Goal: Transaction & Acquisition: Obtain resource

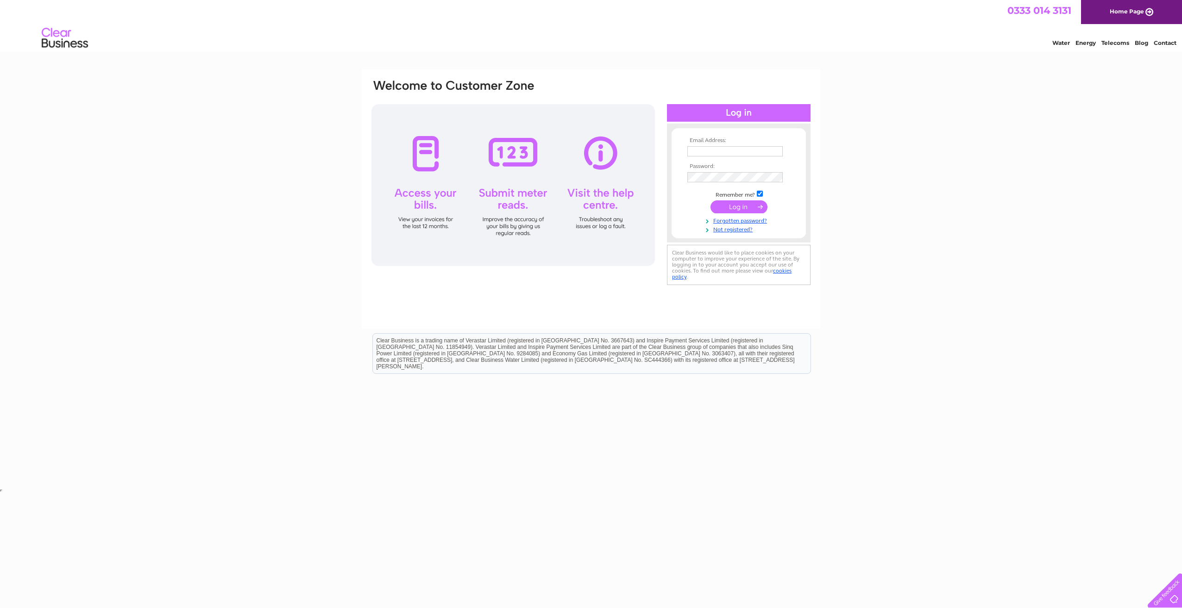
type input "accounts@chhca.co.uk"
click at [731, 206] on input "submit" at bounding box center [738, 207] width 57 height 13
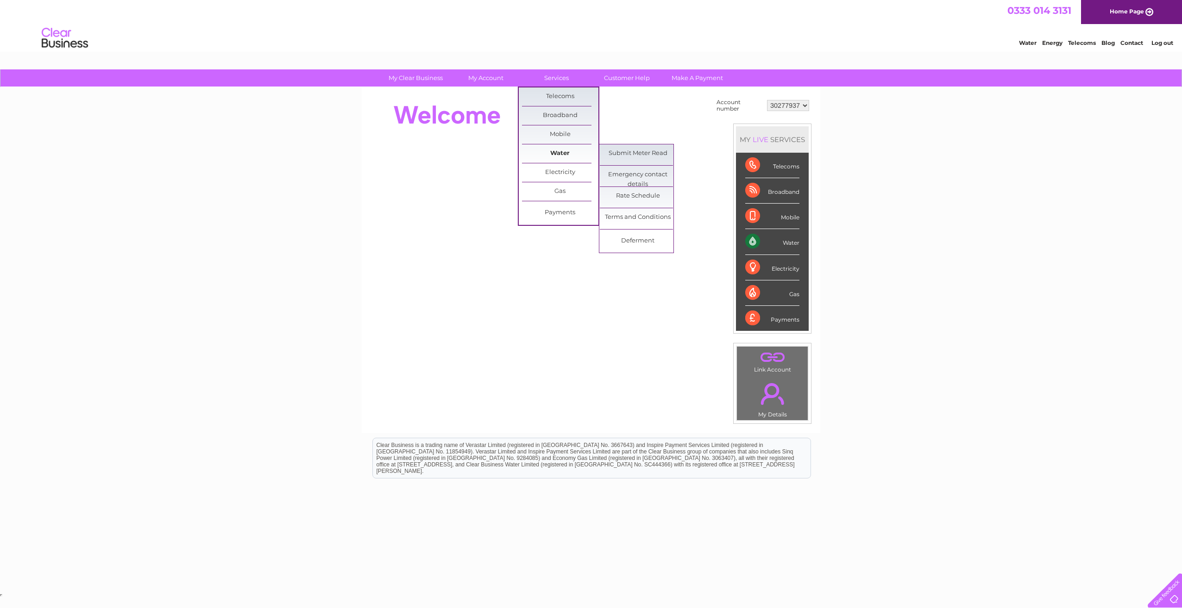
click at [550, 158] on link "Water" at bounding box center [560, 153] width 76 height 19
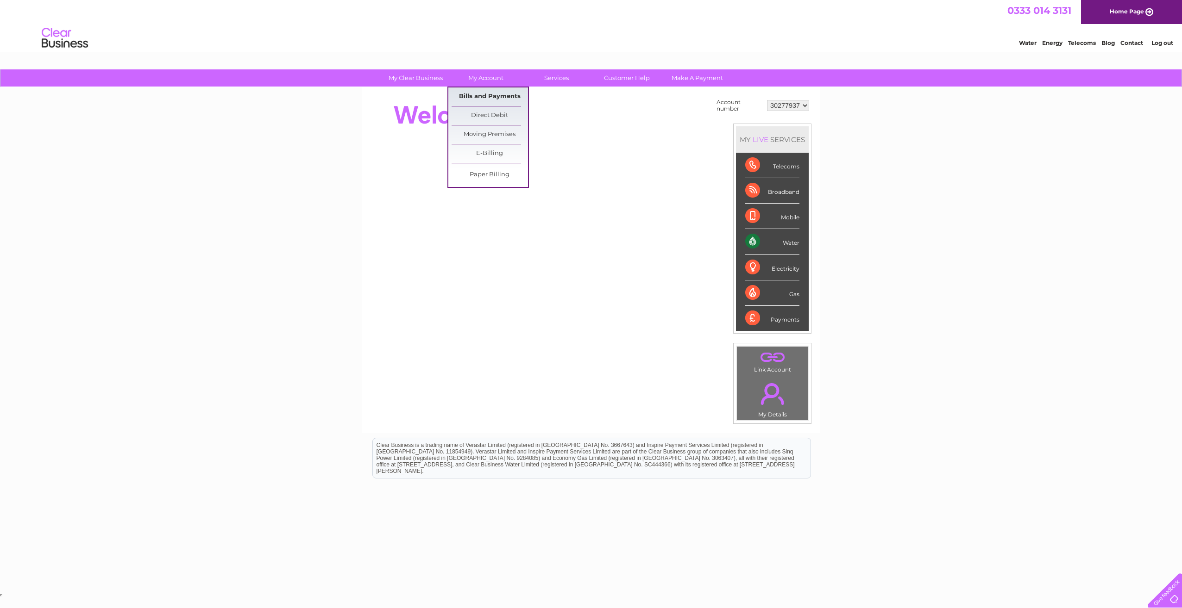
click at [481, 99] on link "Bills and Payments" at bounding box center [489, 97] width 76 height 19
click at [485, 92] on link "Bills and Payments" at bounding box center [489, 97] width 76 height 19
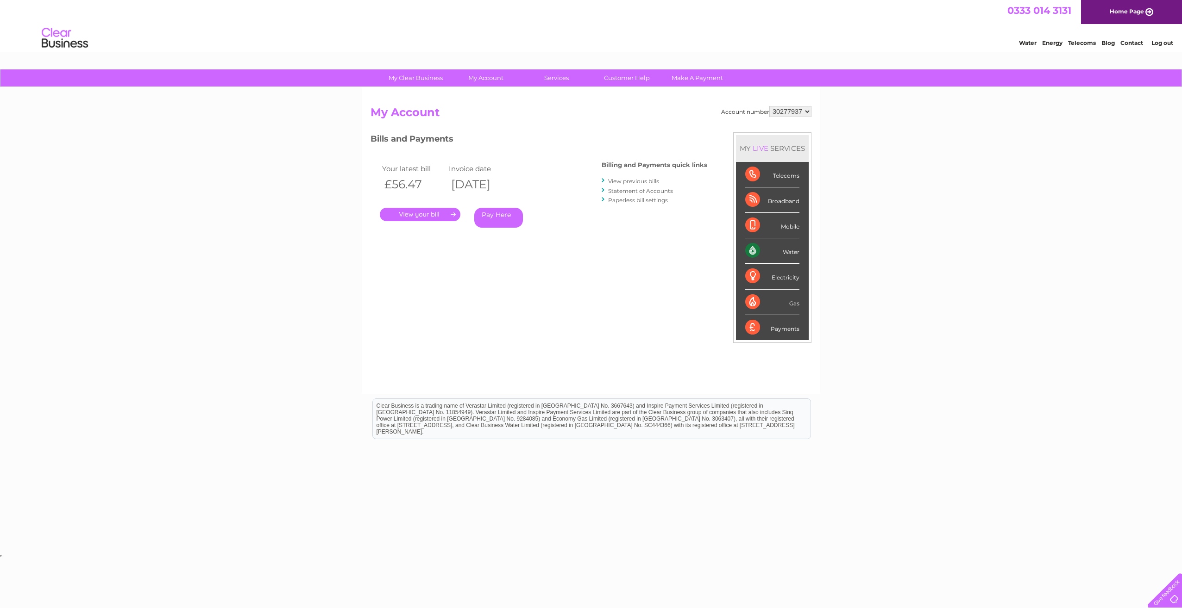
click at [436, 217] on link "." at bounding box center [420, 214] width 81 height 13
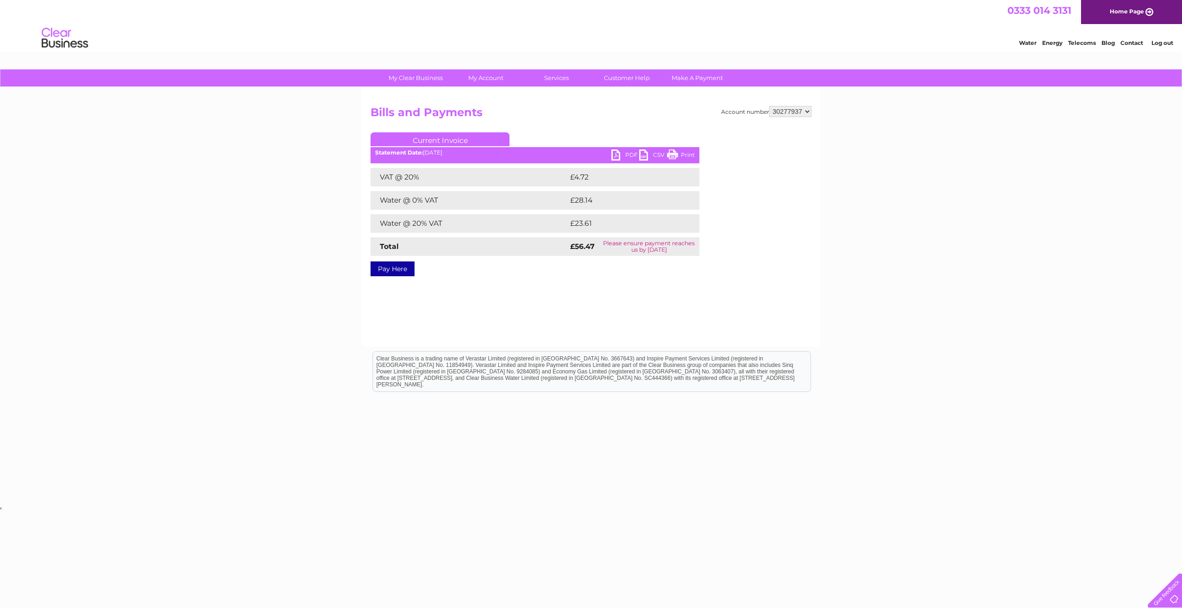
click at [621, 155] on link "PDF" at bounding box center [625, 156] width 28 height 13
